Goal: Transaction & Acquisition: Subscribe to service/newsletter

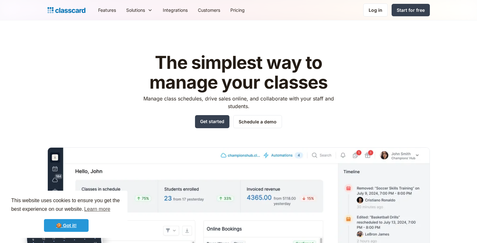
click at [74, 226] on link "🍪 Got it!" at bounding box center [66, 225] width 45 height 13
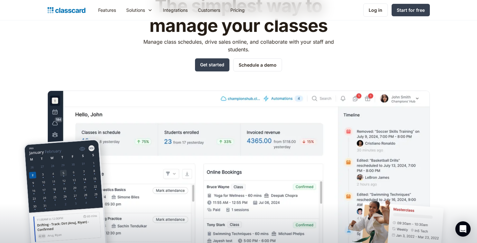
scroll to position [56, 0]
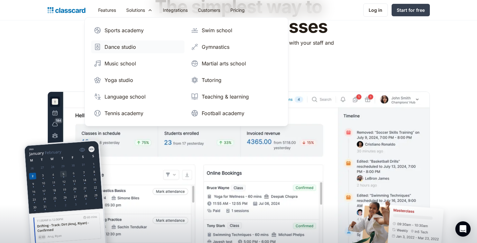
click at [121, 44] on div "Dance studio" at bounding box center [120, 47] width 32 height 8
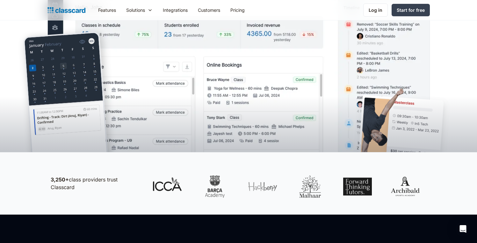
scroll to position [210, 0]
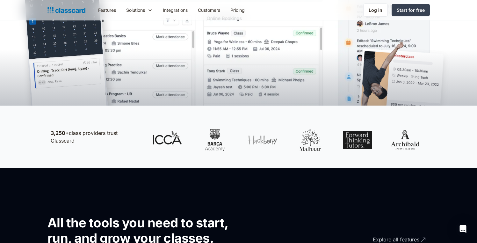
drag, startPoint x: 49, startPoint y: 128, endPoint x: 94, endPoint y: 142, distance: 47.0
click at [94, 142] on div "3,250+ class providers trust Classcard" at bounding box center [238, 136] width 382 height 41
click at [94, 142] on p "3,250+ class providers trust Classcard" at bounding box center [95, 136] width 89 height 15
drag, startPoint x: 93, startPoint y: 142, endPoint x: 44, endPoint y: 130, distance: 50.4
click at [43, 130] on div "3,250+ class providers trust Classcard" at bounding box center [238, 136] width 477 height 62
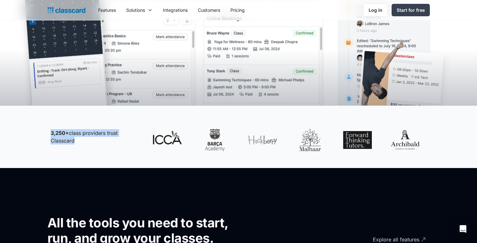
click at [80, 140] on p "3,250+ class providers trust Classcard" at bounding box center [95, 136] width 89 height 15
drag, startPoint x: 64, startPoint y: 138, endPoint x: 35, endPoint y: 127, distance: 30.8
click at [35, 127] on div "3,250+ class providers trust Classcard" at bounding box center [238, 136] width 477 height 62
click at [77, 136] on p "3,250+ class providers trust Classcard" at bounding box center [95, 136] width 89 height 15
drag, startPoint x: 79, startPoint y: 140, endPoint x: 49, endPoint y: 131, distance: 31.2
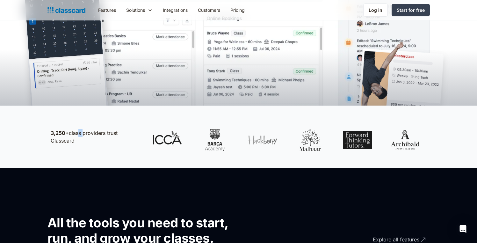
click at [49, 131] on div "3,250+ class providers trust Classcard" at bounding box center [95, 136] width 96 height 15
click at [81, 139] on p "3,250+ class providers trust Classcard" at bounding box center [95, 136] width 89 height 15
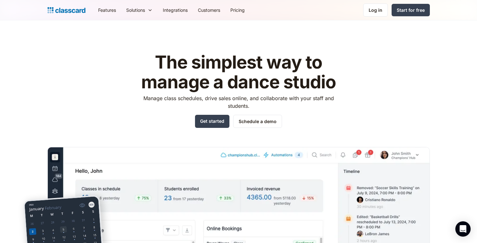
scroll to position [0, 0]
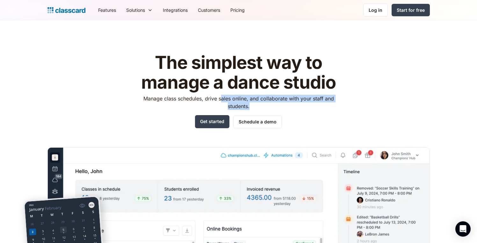
drag, startPoint x: 250, startPoint y: 99, endPoint x: 271, endPoint y: 104, distance: 21.8
click at [271, 104] on p "Manage class schedules, drive sales online, and collaborate with your staff and…" at bounding box center [238, 102] width 202 height 15
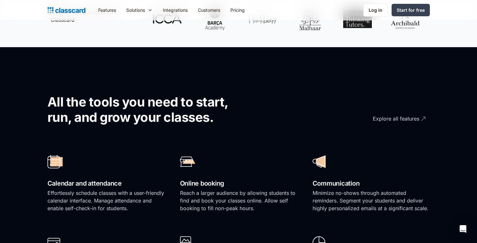
scroll to position [343, 0]
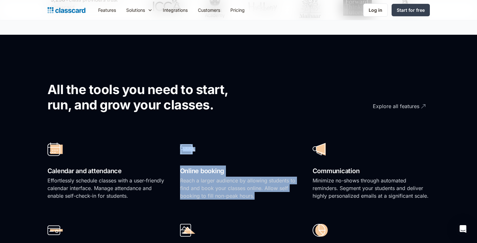
drag, startPoint x: 254, startPoint y: 198, endPoint x: 176, endPoint y: 153, distance: 89.6
click at [176, 153] on div "Calendar and attendance Effortlessly schedule classes with a user-friendly cale…" at bounding box center [238, 214] width 382 height 162
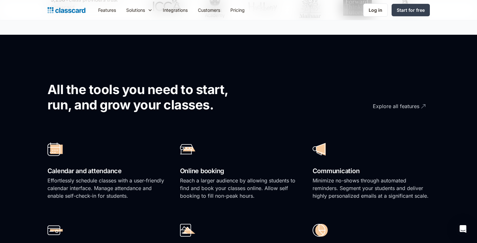
click at [260, 194] on p "Reach a larger audience by allowing students to find and book your classes onli…" at bounding box center [238, 187] width 117 height 23
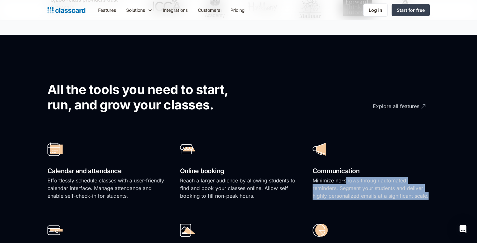
drag, startPoint x: 346, startPoint y: 179, endPoint x: 433, endPoint y: 192, distance: 87.6
click at [433, 192] on section "All the tools you need to start, run, and grow your classes. Explore all featur…" at bounding box center [238, 181] width 477 height 292
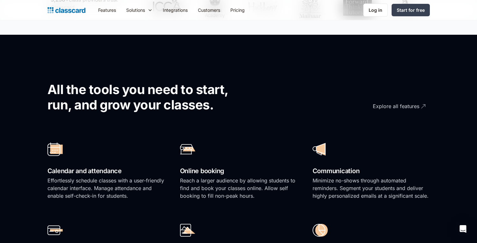
click at [433, 192] on section "All the tools you need to start, run, and grow your classes. Explore all featur…" at bounding box center [238, 181] width 477 height 292
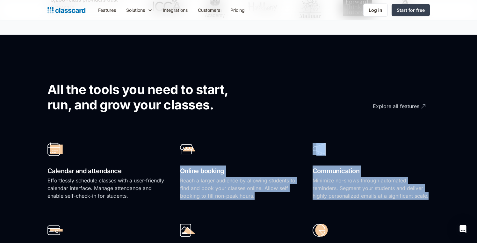
drag, startPoint x: 431, startPoint y: 195, endPoint x: 286, endPoint y: 165, distance: 147.7
click at [286, 165] on section "All the tools you need to start, run, and grow your classes. Explore all featur…" at bounding box center [238, 181] width 477 height 292
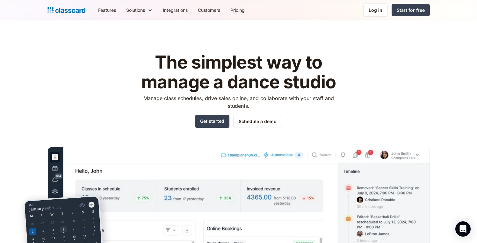
scroll to position [0, 0]
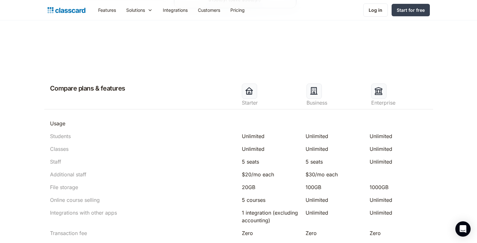
scroll to position [94, 0]
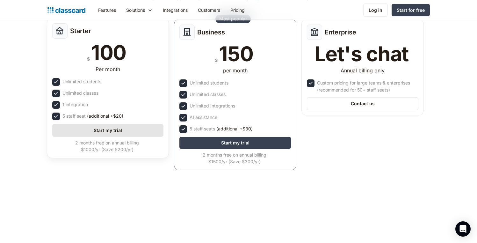
click at [121, 131] on link "Start my trial" at bounding box center [107, 130] width 111 height 13
